Goal: Transaction & Acquisition: Purchase product/service

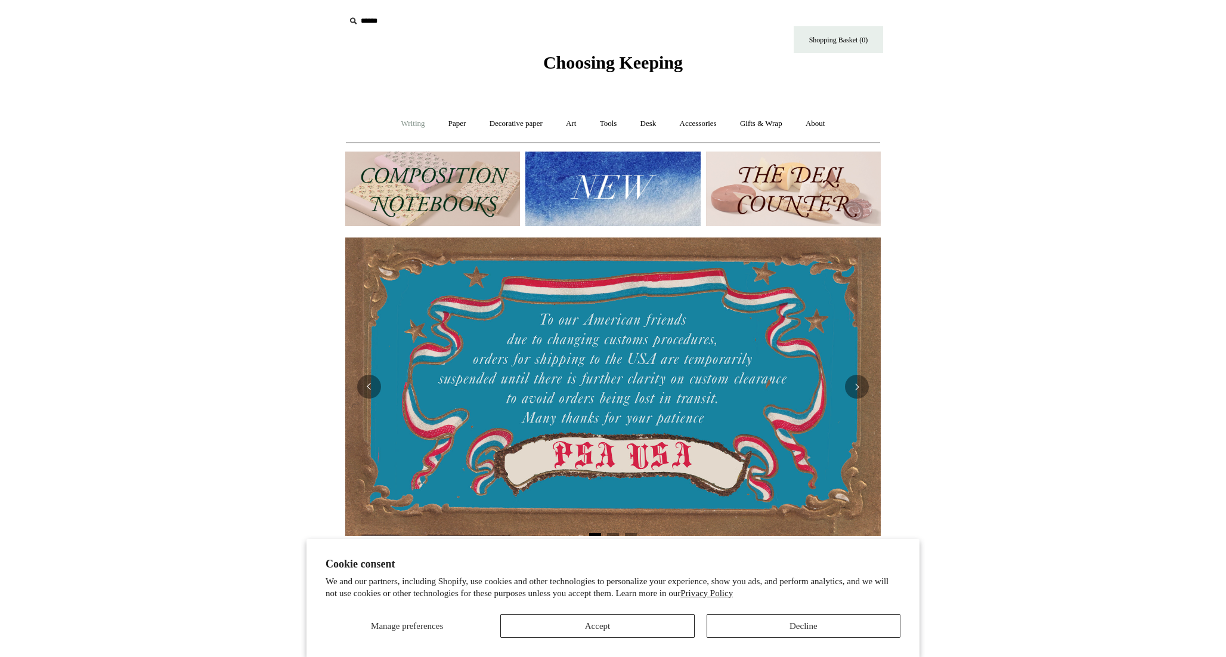
click at [408, 128] on link "Writing +" at bounding box center [413, 124] width 45 height 32
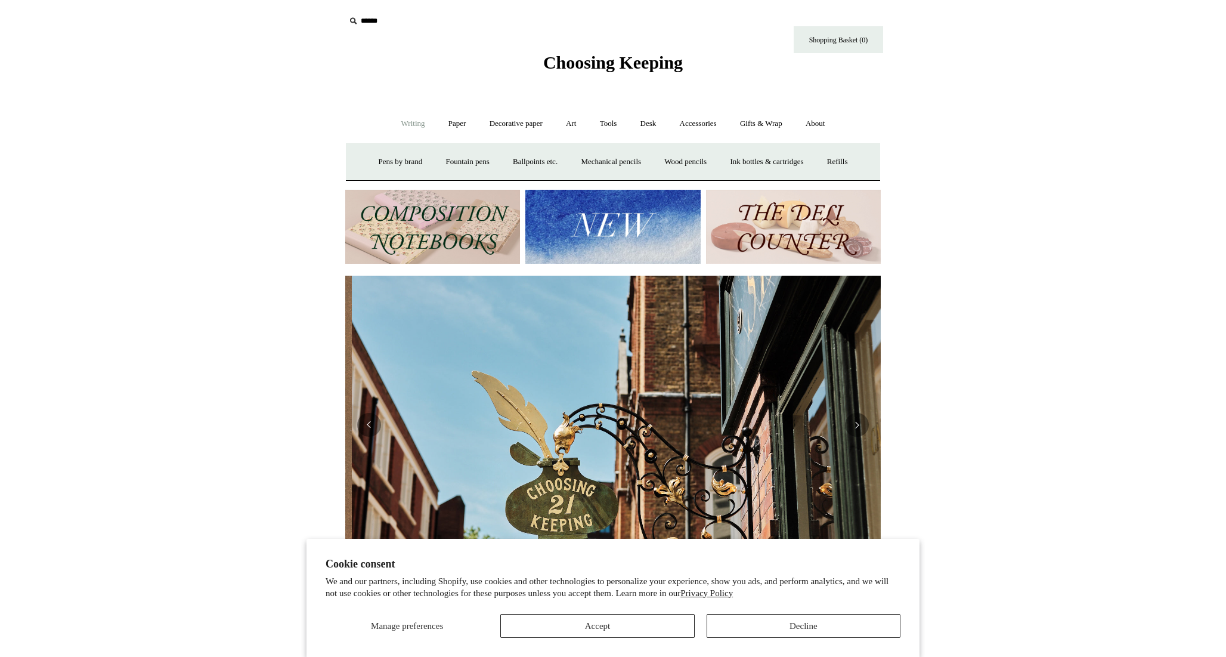
scroll to position [0, 536]
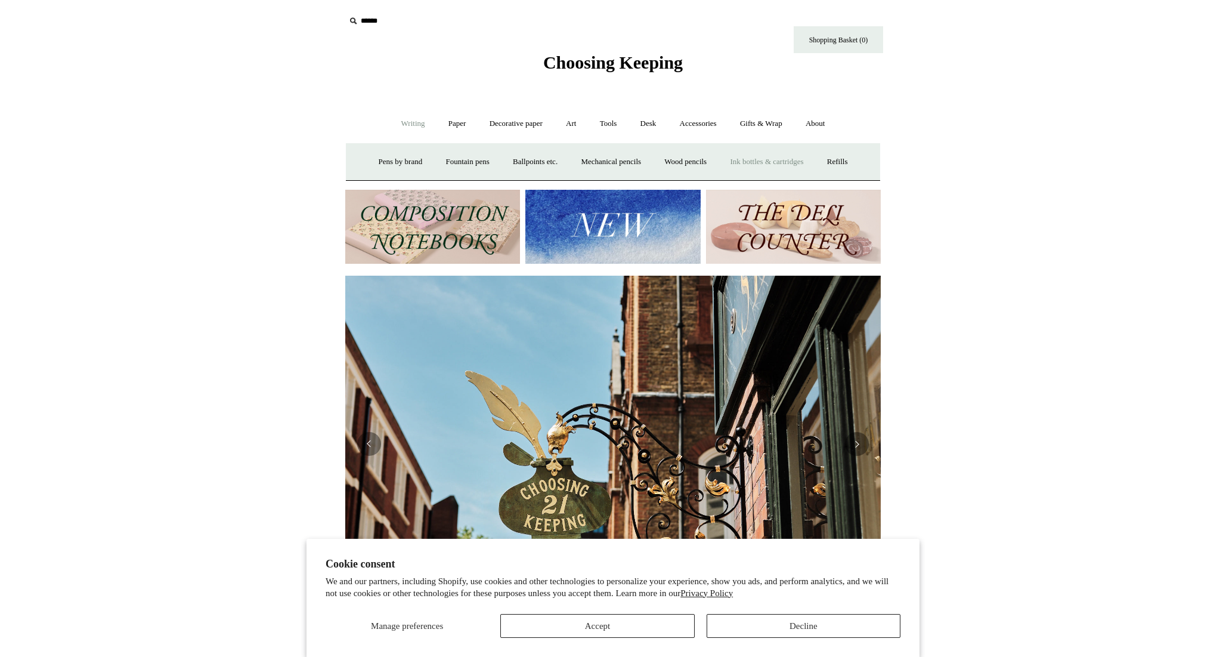
click at [804, 166] on link "Ink bottles & cartridges +" at bounding box center [766, 162] width 95 height 32
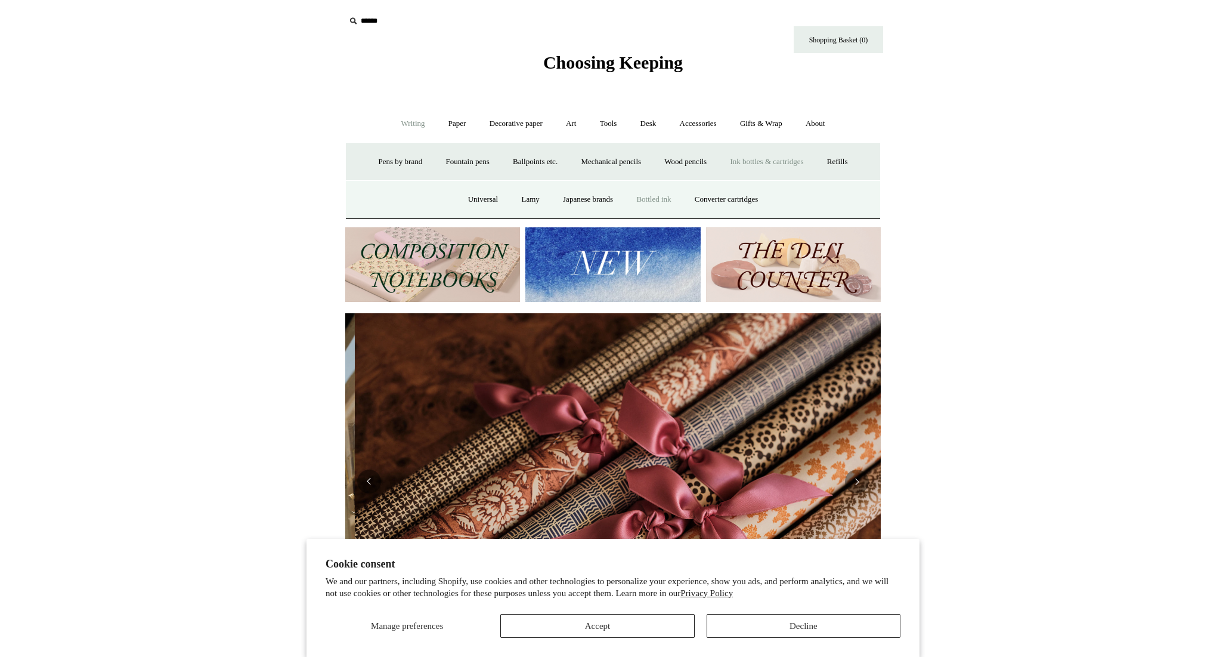
scroll to position [0, 1071]
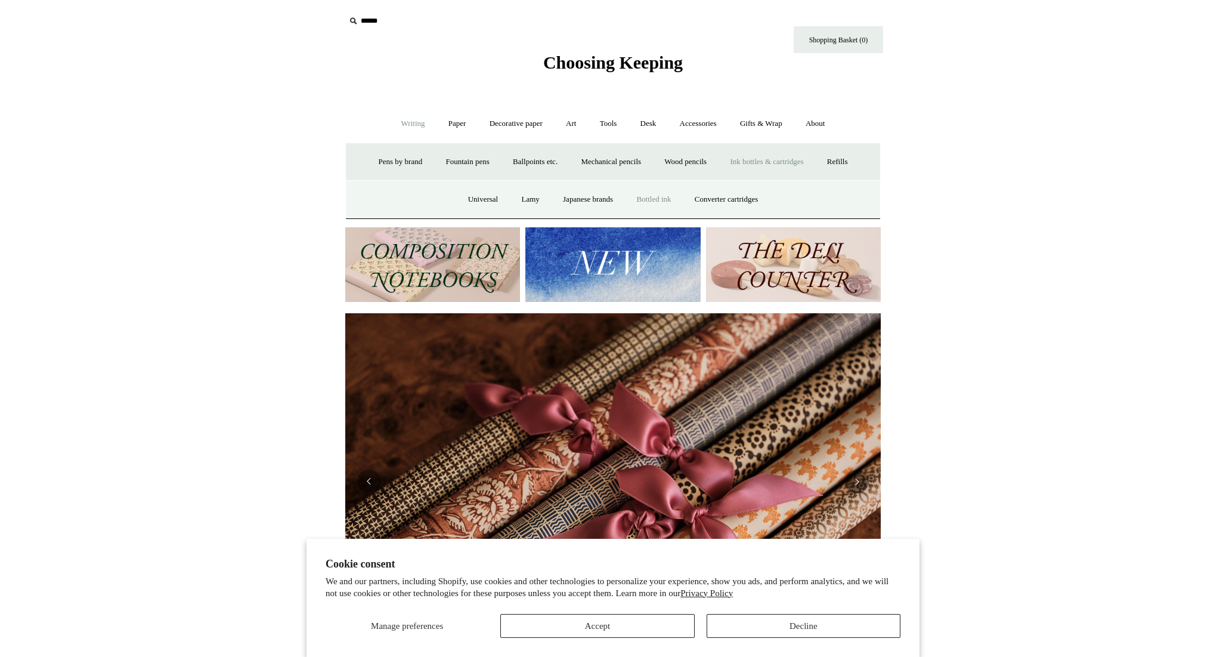
click at [653, 200] on link "Bottled ink" at bounding box center [654, 200] width 56 height 32
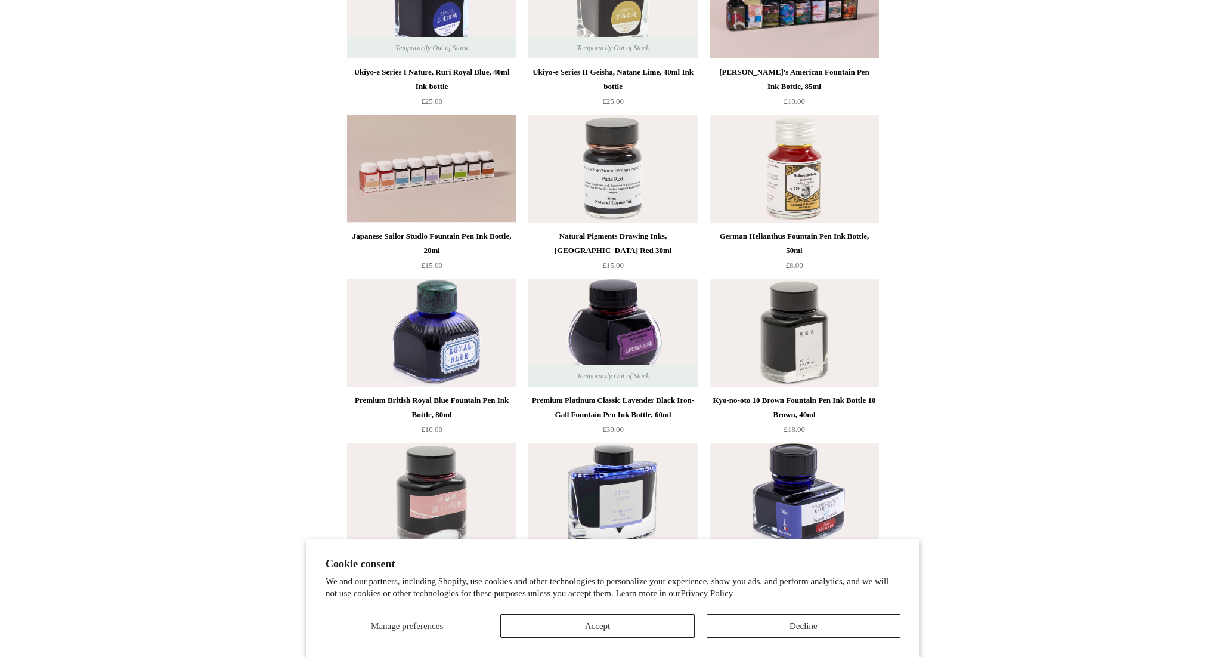
scroll to position [223, 0]
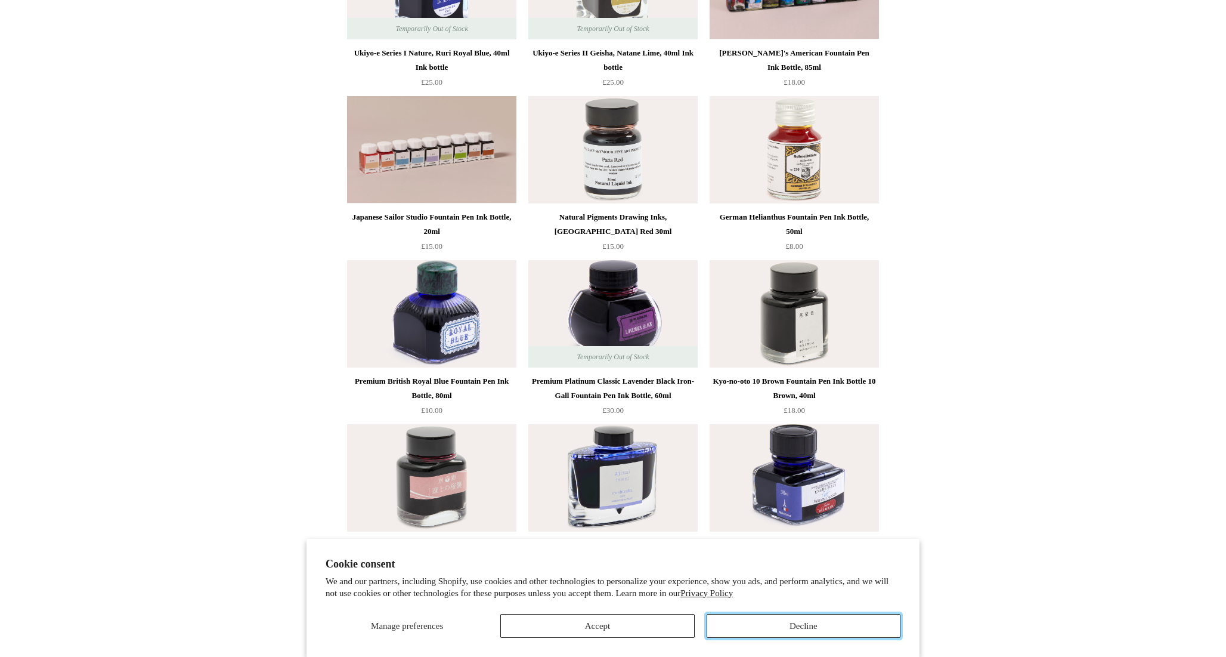
click at [799, 631] on button "Decline" at bounding box center [804, 626] width 194 height 24
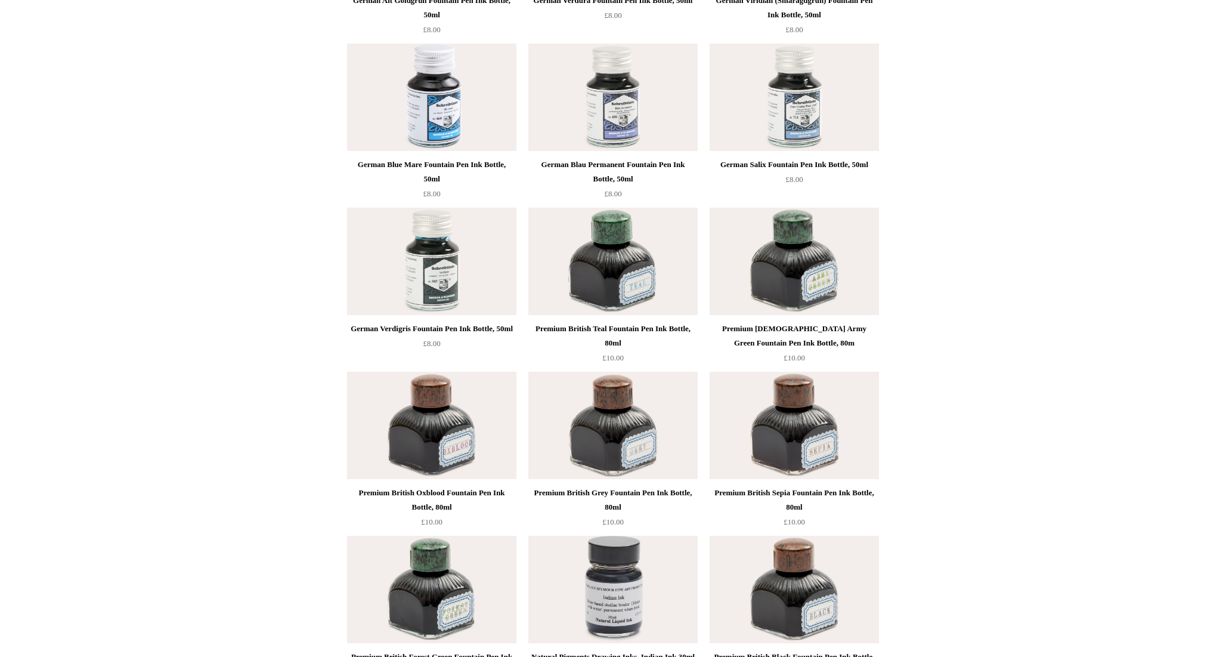
scroll to position [4215, 0]
